Goal: Task Accomplishment & Management: Manage account settings

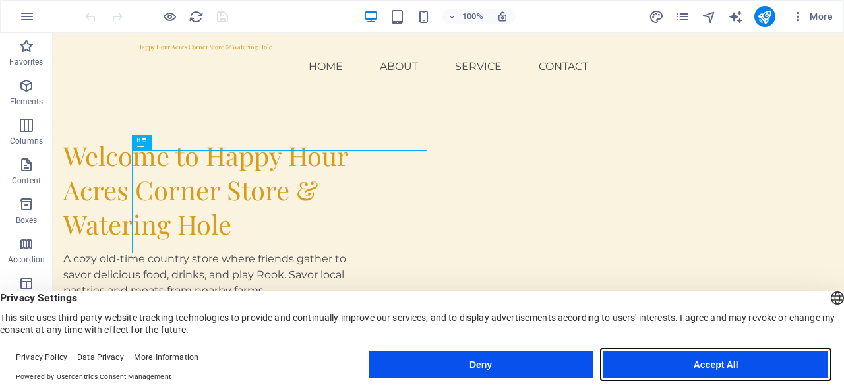
click at [719, 363] on button "Accept All" at bounding box center [715, 364] width 225 height 26
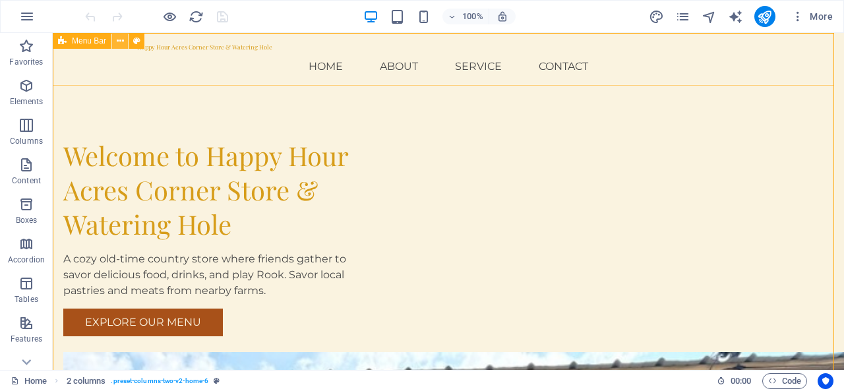
click at [117, 40] on icon at bounding box center [120, 41] width 7 height 14
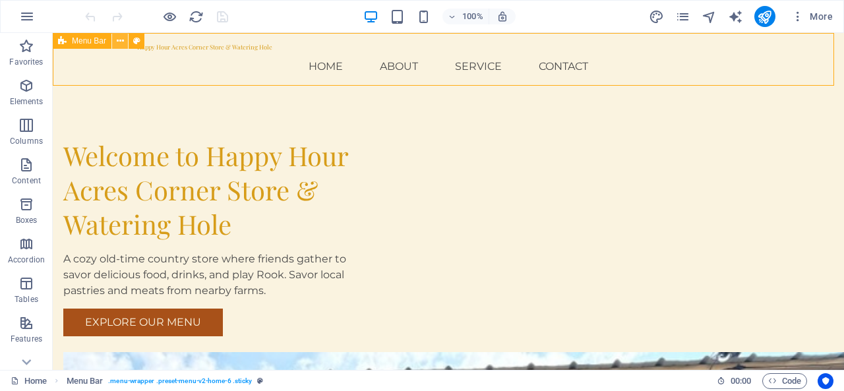
click at [119, 38] on icon at bounding box center [120, 41] width 7 height 14
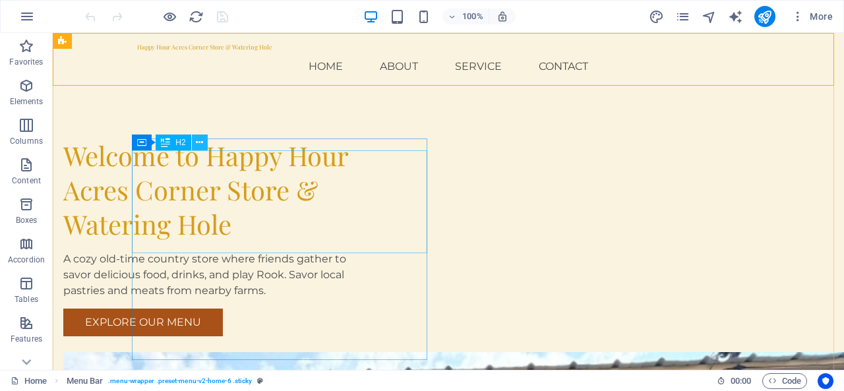
click at [198, 144] on icon at bounding box center [199, 143] width 7 height 14
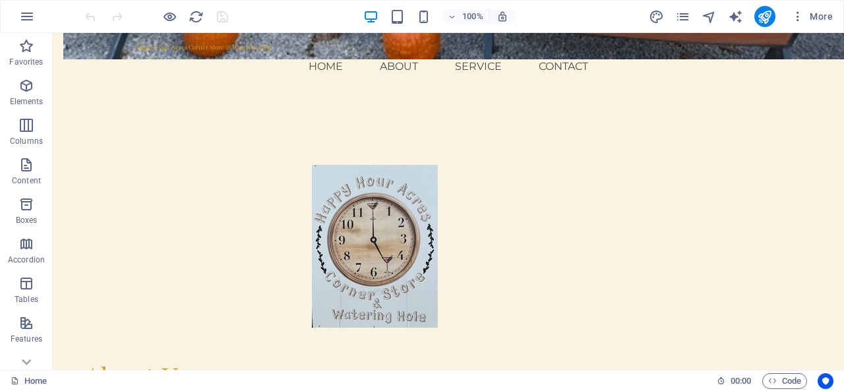
scroll to position [889, 0]
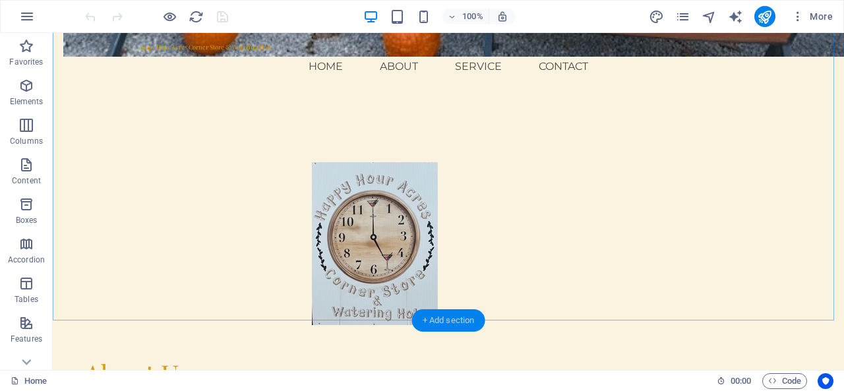
click at [464, 317] on div "+ Add section" at bounding box center [448, 320] width 73 height 22
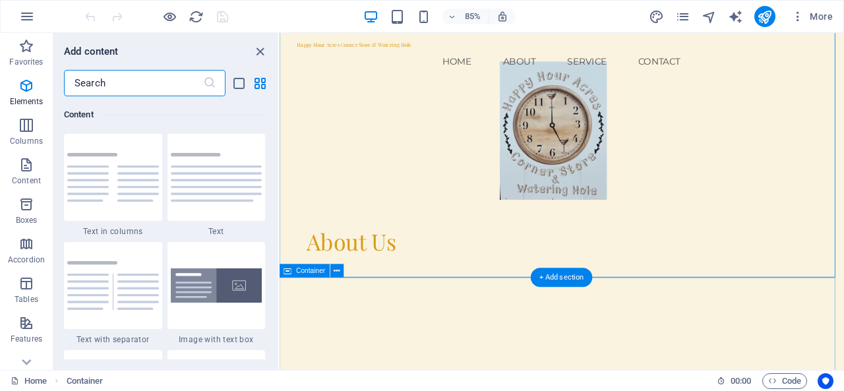
scroll to position [2307, 0]
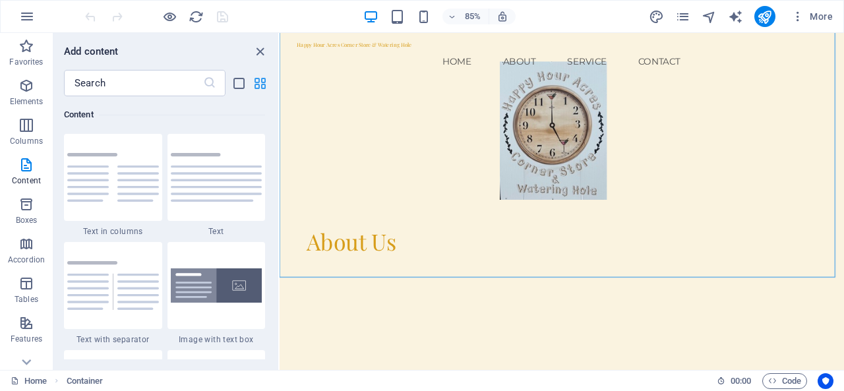
click at [260, 85] on icon "grid-view" at bounding box center [260, 83] width 15 height 15
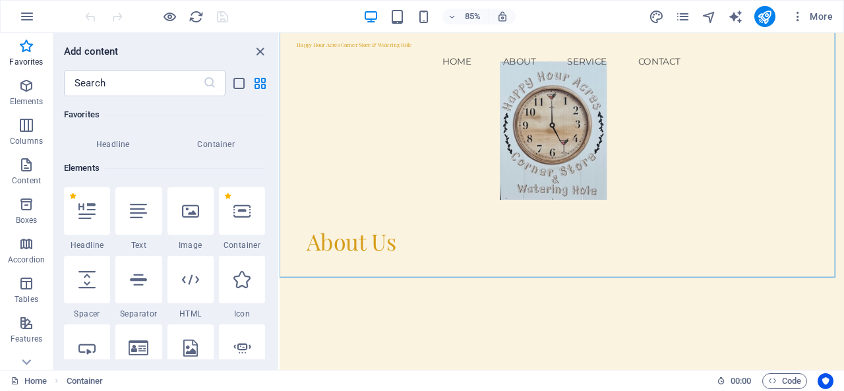
scroll to position [0, 0]
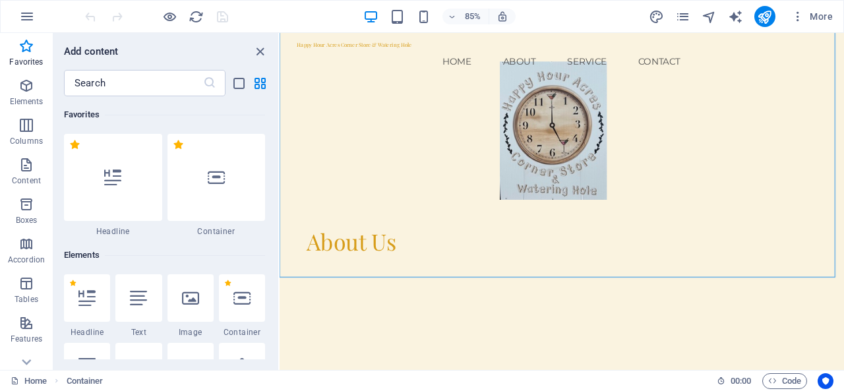
click at [276, 102] on div "Favorites 1 Star Headline 1 Star Container Elements 1 Star Headline 1 Star Text…" at bounding box center [165, 227] width 225 height 263
click at [262, 49] on icon "close panel" at bounding box center [260, 51] width 15 height 15
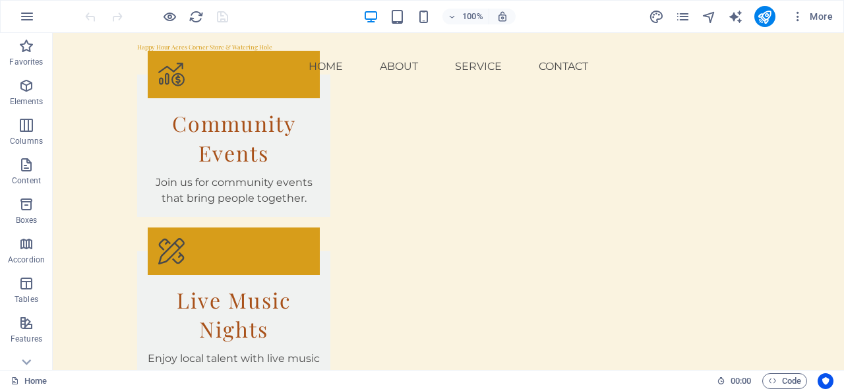
scroll to position [1480, 0]
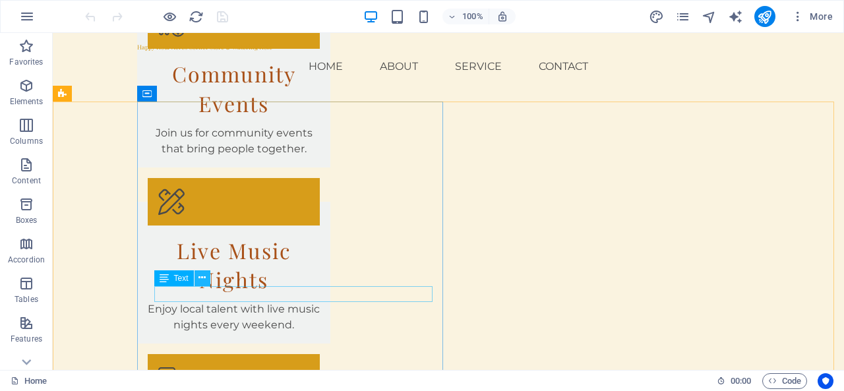
click at [200, 276] on icon at bounding box center [201, 278] width 7 height 14
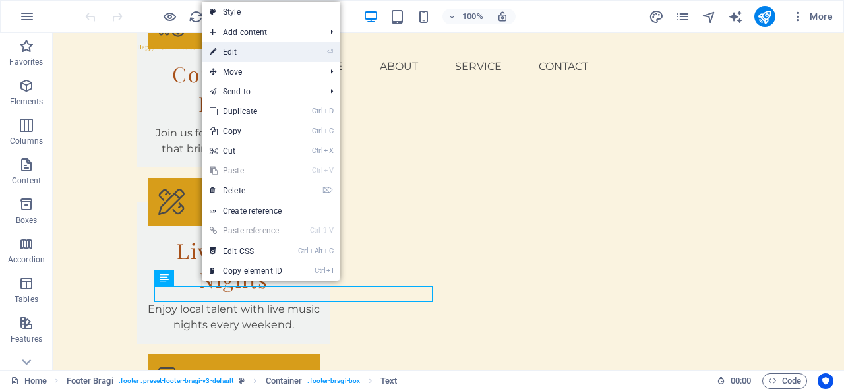
click at [256, 47] on link "⏎ Edit" at bounding box center [246, 52] width 88 height 20
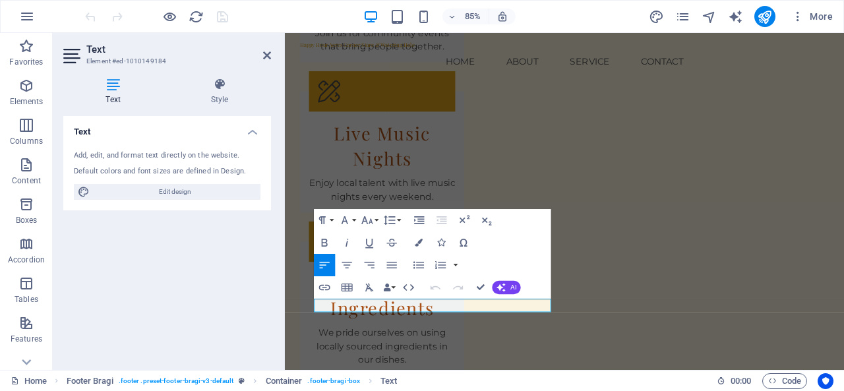
scroll to position [1421, 0]
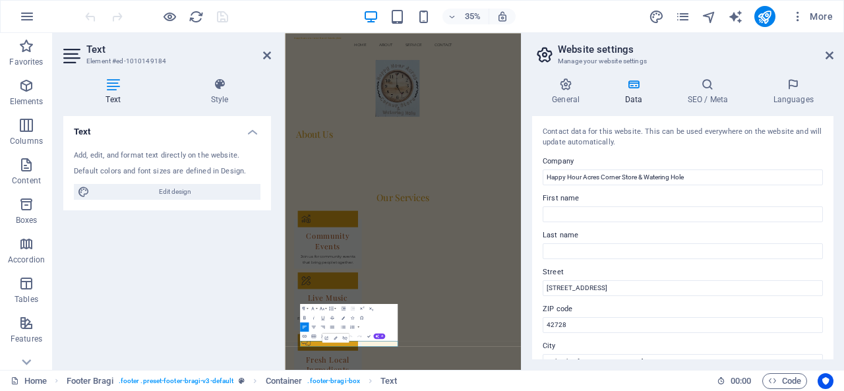
click at [385, 307] on div "Paragraph Format Normal Heading 1 Heading 2 Heading 3 Heading 4 Heading 5 Headi…" at bounding box center [349, 322] width 98 height 37
click at [384, 324] on div "Paragraph Format Normal Heading 1 Heading 2 Heading 3 Heading 4 Heading 5 Headi…" at bounding box center [349, 322] width 98 height 37
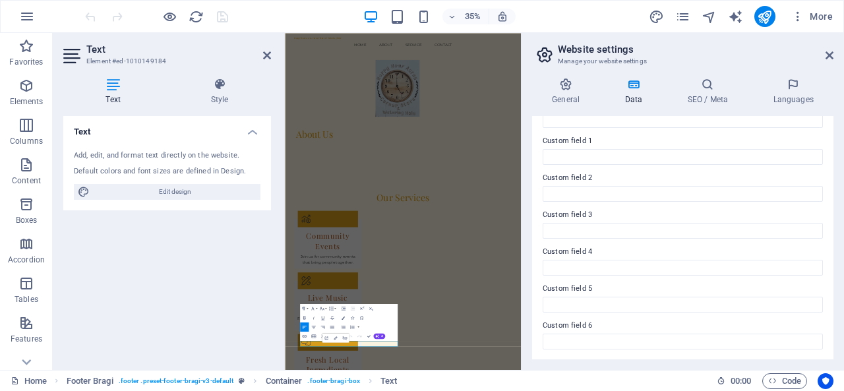
scroll to position [183, 0]
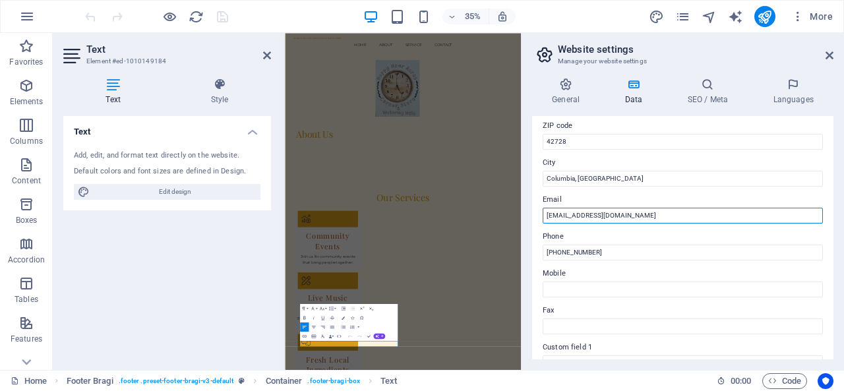
click at [591, 216] on input "[EMAIL_ADDRESS][DOMAIN_NAME]" at bounding box center [683, 216] width 280 height 16
type input "[EMAIL_ADDRESS][DOMAIN_NAME]"
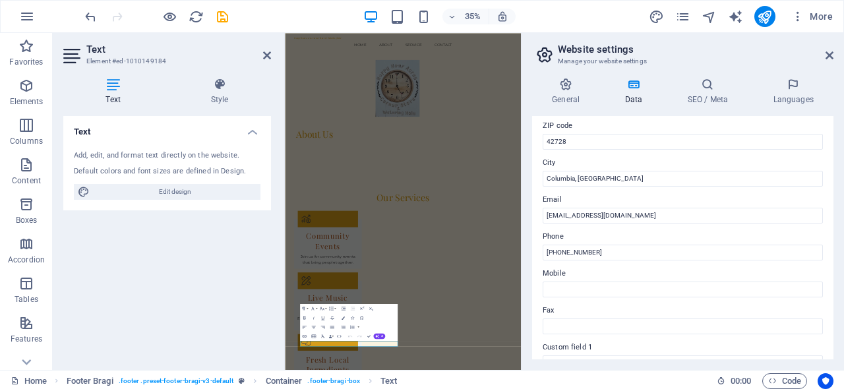
click at [729, 50] on h2 "Website settings" at bounding box center [696, 50] width 276 height 12
drag, startPoint x: 829, startPoint y: 198, endPoint x: 822, endPoint y: 144, distance: 53.9
click at [822, 144] on div "Contact data for this website. This can be used everywhere on the website and w…" at bounding box center [682, 237] width 301 height 243
click at [757, 62] on h3 "Manage your website settings" at bounding box center [682, 61] width 249 height 12
click at [200, 284] on div "Text Add, edit, and format text directly on the website. Default colors and fon…" at bounding box center [167, 237] width 208 height 243
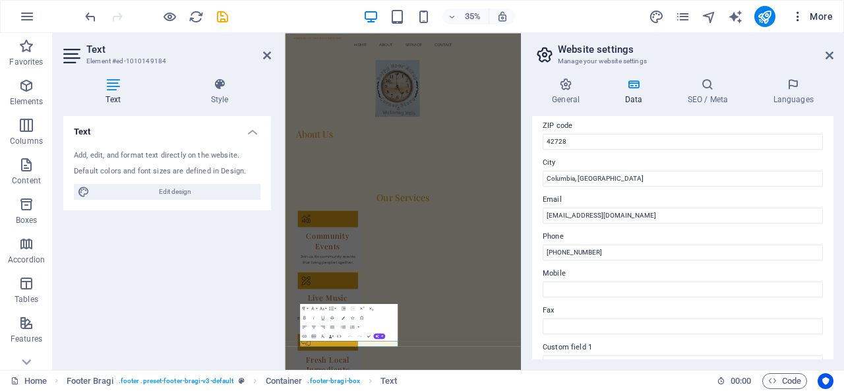
click at [819, 18] on span "More" at bounding box center [812, 16] width 42 height 13
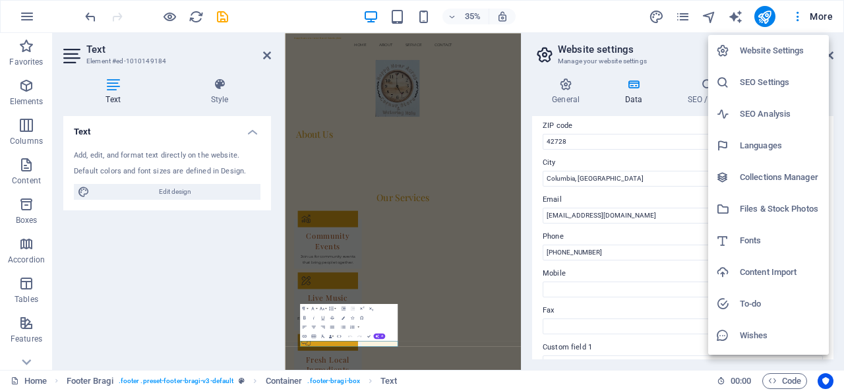
click at [686, 61] on div at bounding box center [422, 195] width 844 height 391
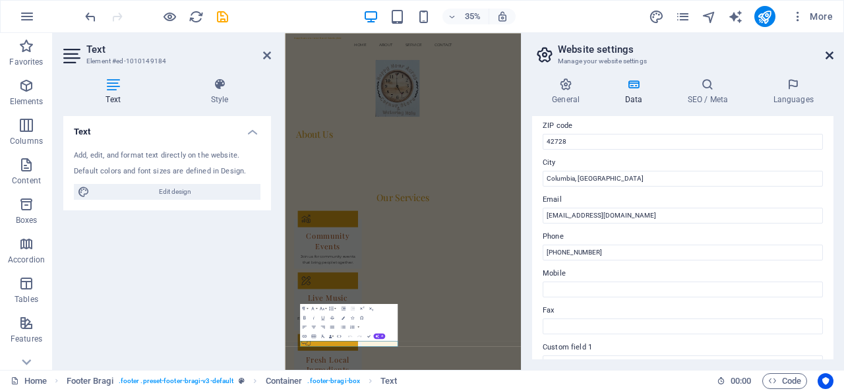
click at [831, 57] on icon at bounding box center [830, 55] width 8 height 11
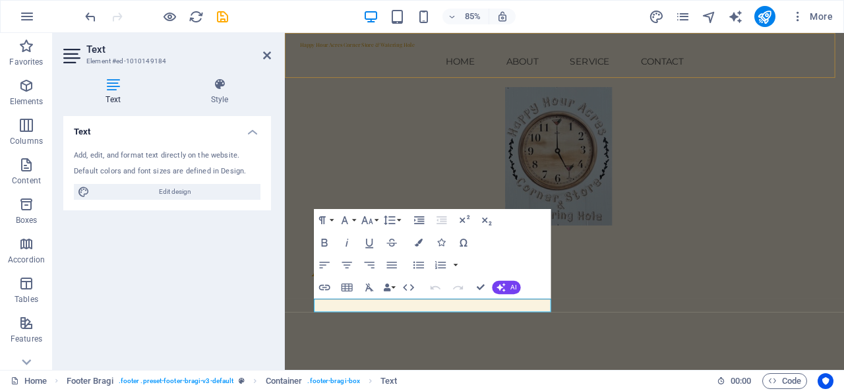
scroll to position [1421, 0]
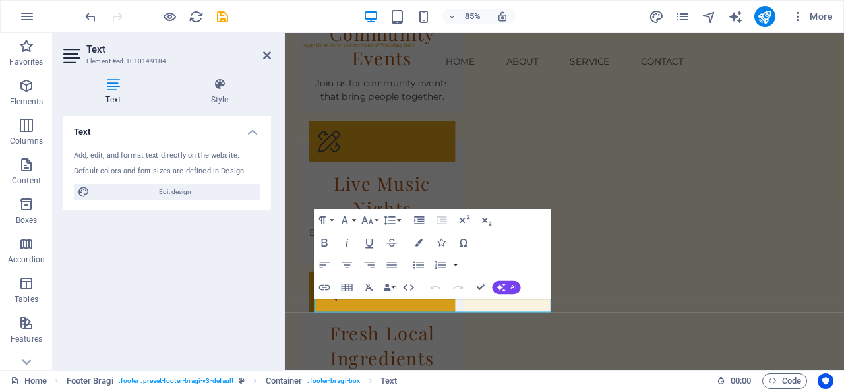
click at [202, 254] on div "Text Add, edit, and format text directly on the website. Default colors and fon…" at bounding box center [167, 237] width 208 height 243
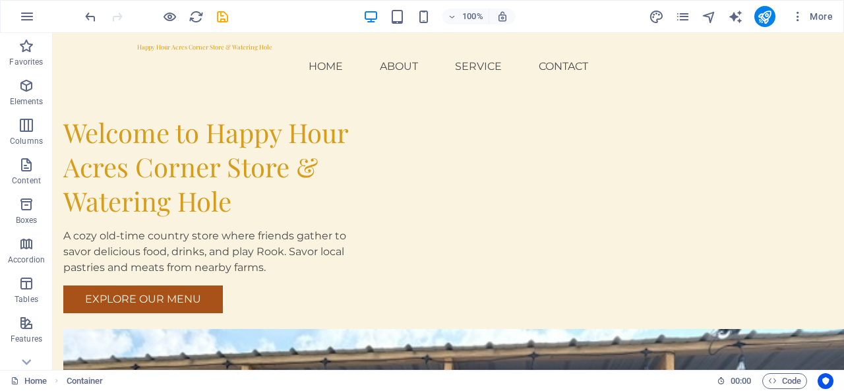
scroll to position [0, 0]
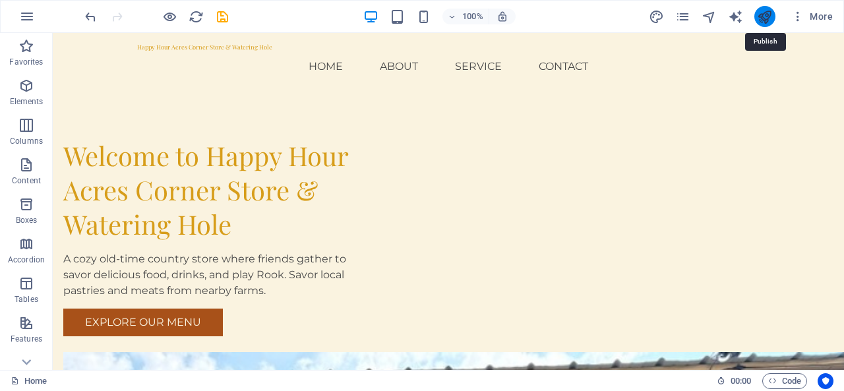
click at [767, 20] on icon "publish" at bounding box center [764, 16] width 15 height 15
checkbox input "false"
